Goal: Task Accomplishment & Management: Manage account settings

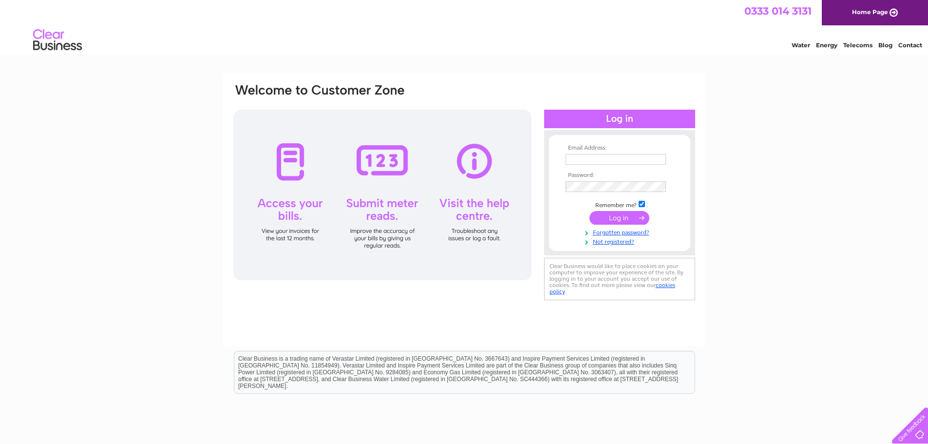
type input "linsteve.houlford@btinternet.com"
click at [618, 216] on input "submit" at bounding box center [619, 218] width 60 height 14
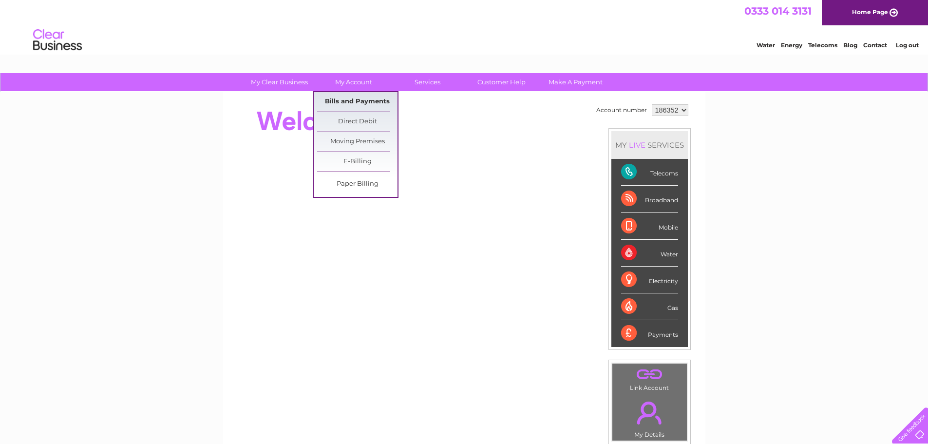
click at [354, 97] on link "Bills and Payments" at bounding box center [357, 101] width 80 height 19
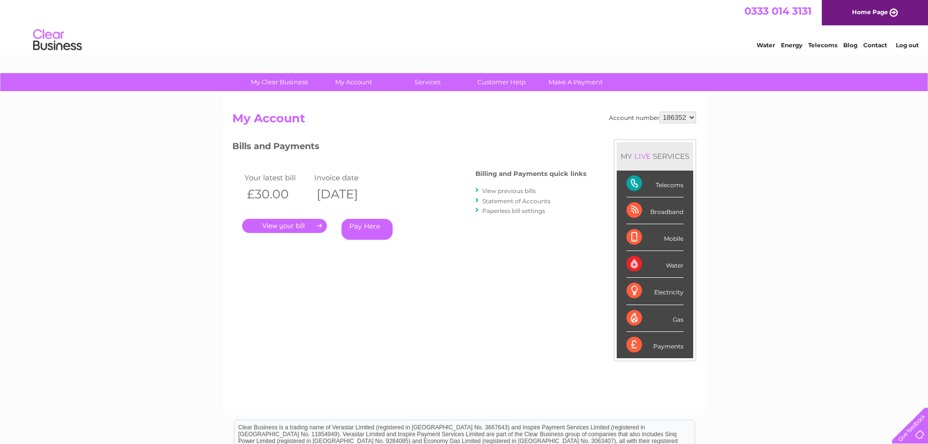
click at [279, 227] on link "." at bounding box center [284, 226] width 85 height 14
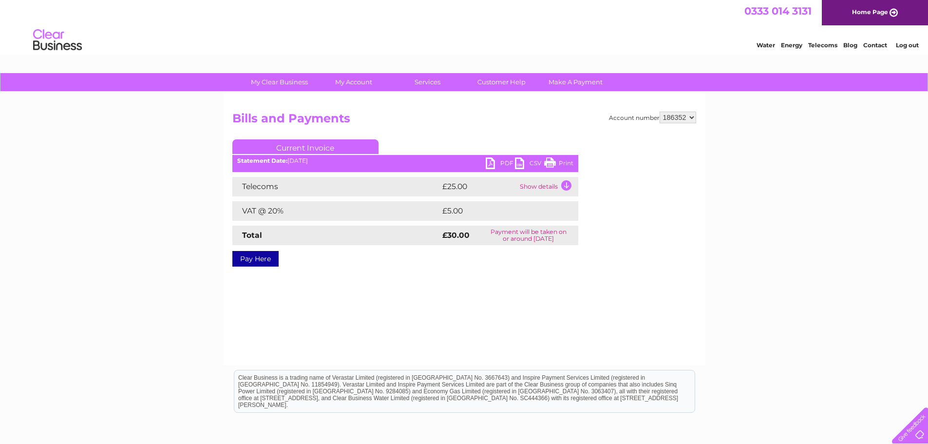
click at [487, 166] on link "PDF" at bounding box center [499, 164] width 29 height 14
